Goal: Transaction & Acquisition: Purchase product/service

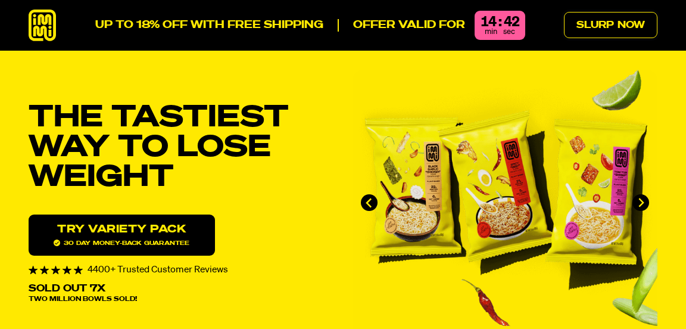
click at [597, 20] on link "Slurp Now" at bounding box center [610, 25] width 93 height 26
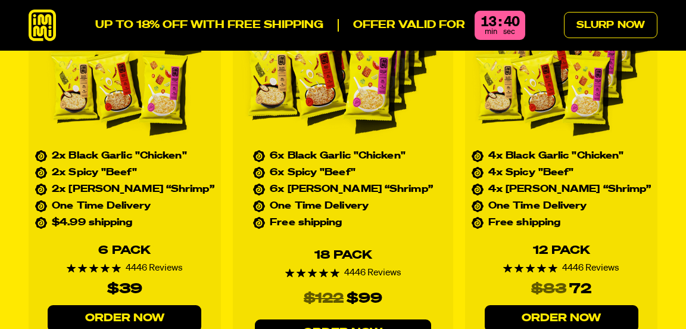
scroll to position [5076, 0]
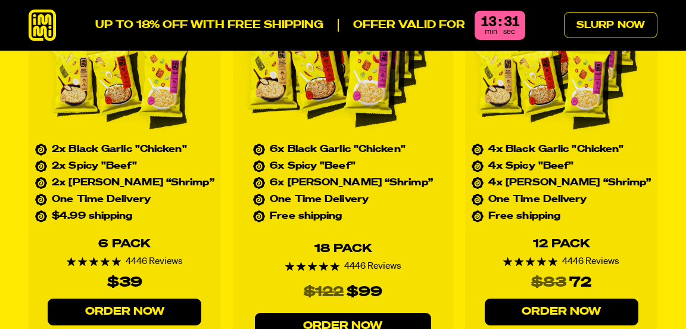
click at [163, 322] on link "Order Now" at bounding box center [125, 311] width 154 height 27
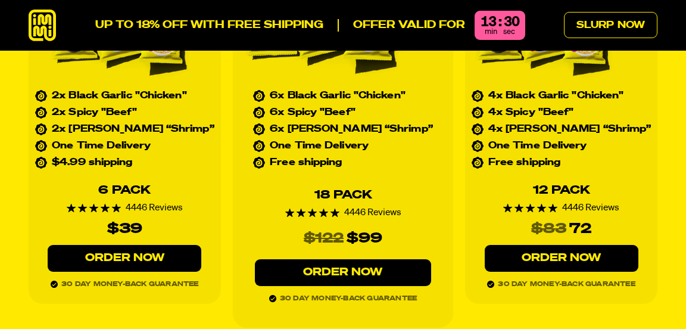
scroll to position [5134, 0]
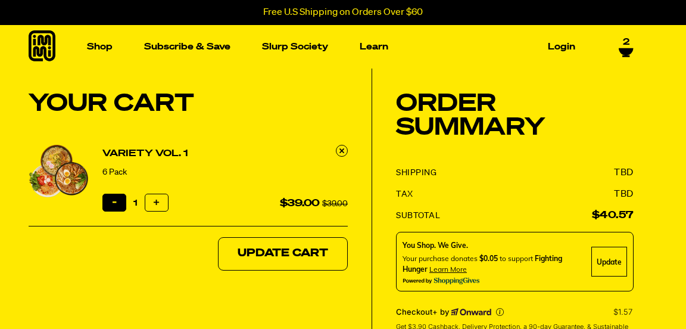
click at [107, 200] on button "Reduce item quantity by one" at bounding box center [114, 203] width 24 height 18
click at [342, 151] on icon at bounding box center [341, 150] width 5 height 5
